Goal: Navigation & Orientation: Find specific page/section

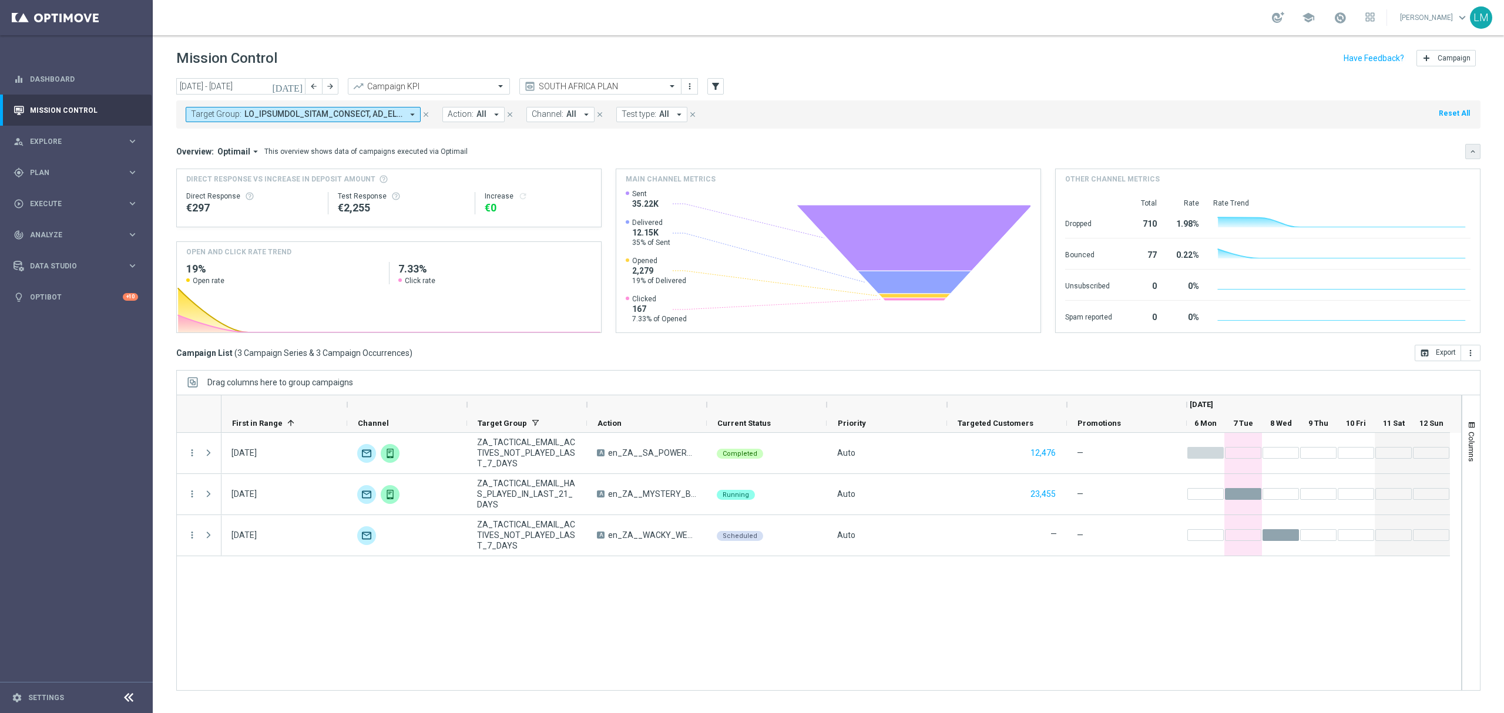
click at [1474, 147] on button "keyboard_arrow_down" at bounding box center [1473, 151] width 15 height 15
